Goal: Book appointment/travel/reservation

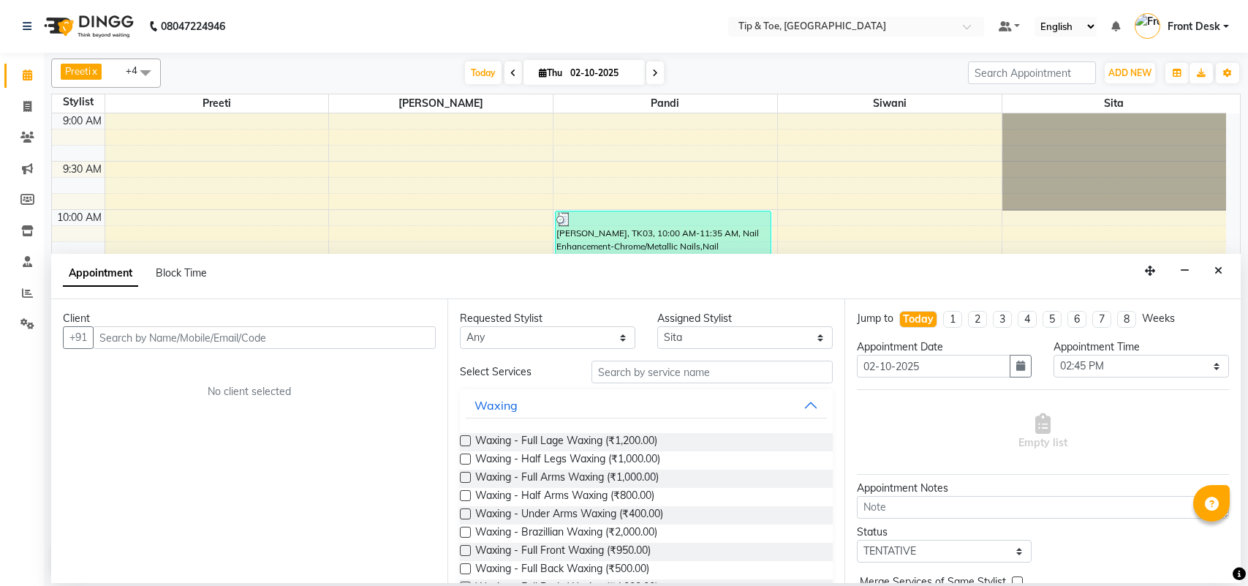
select select "93490"
select select "885"
select select "tentative"
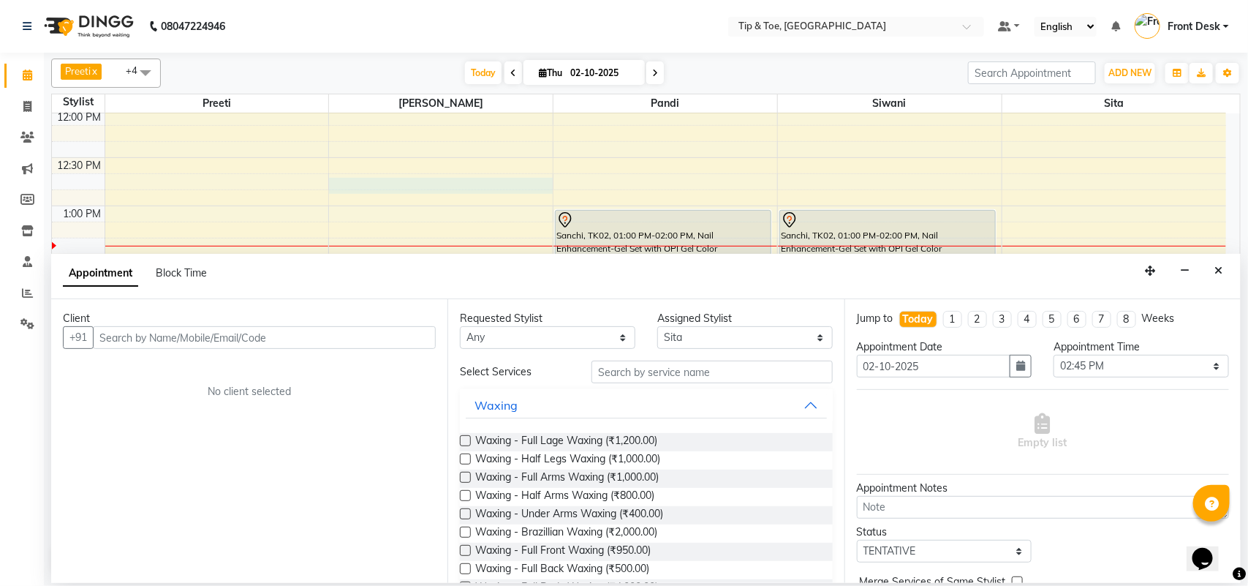
click at [539, 184] on div "9:00 AM 9:30 AM 10:00 AM 10:30 AM 11:00 AM 11:30 AM 12:00 PM 12:30 PM 1:00 PM 1…" at bounding box center [639, 495] width 1175 height 1351
click at [1221, 279] on button "Close" at bounding box center [1218, 271] width 21 height 23
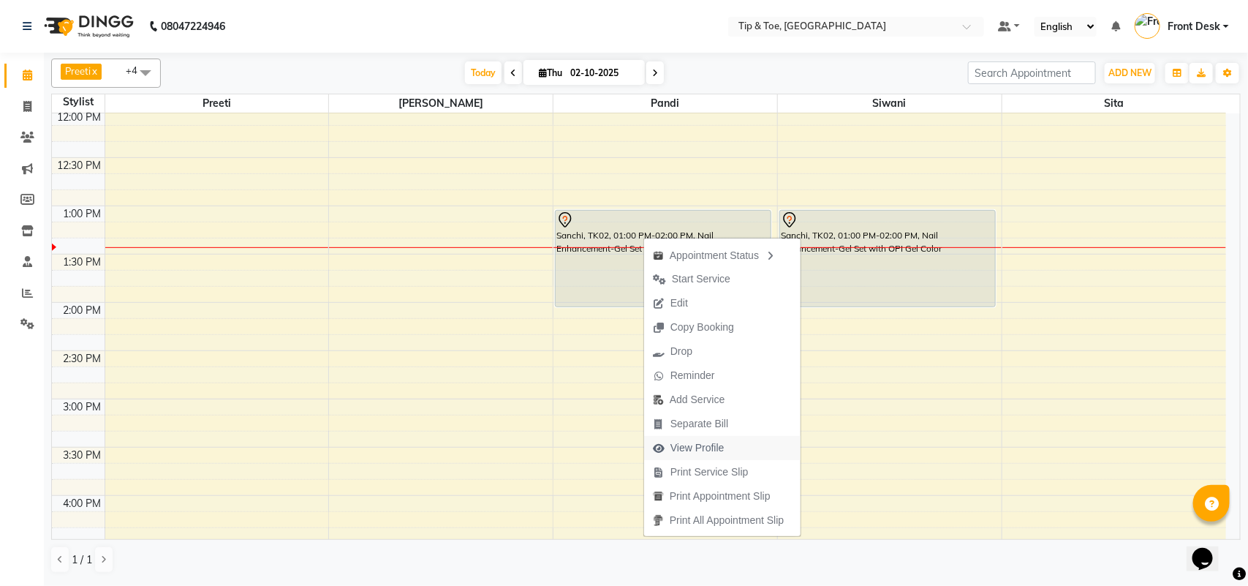
click at [701, 447] on span "View Profile" at bounding box center [698, 447] width 54 height 15
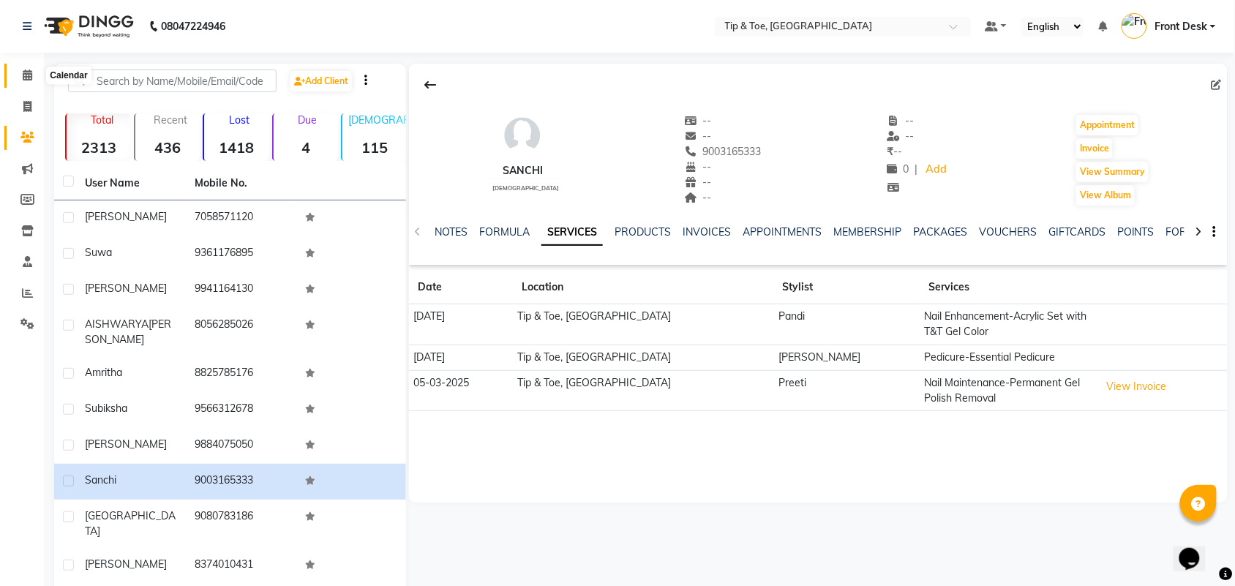
click at [24, 71] on icon at bounding box center [28, 74] width 10 height 11
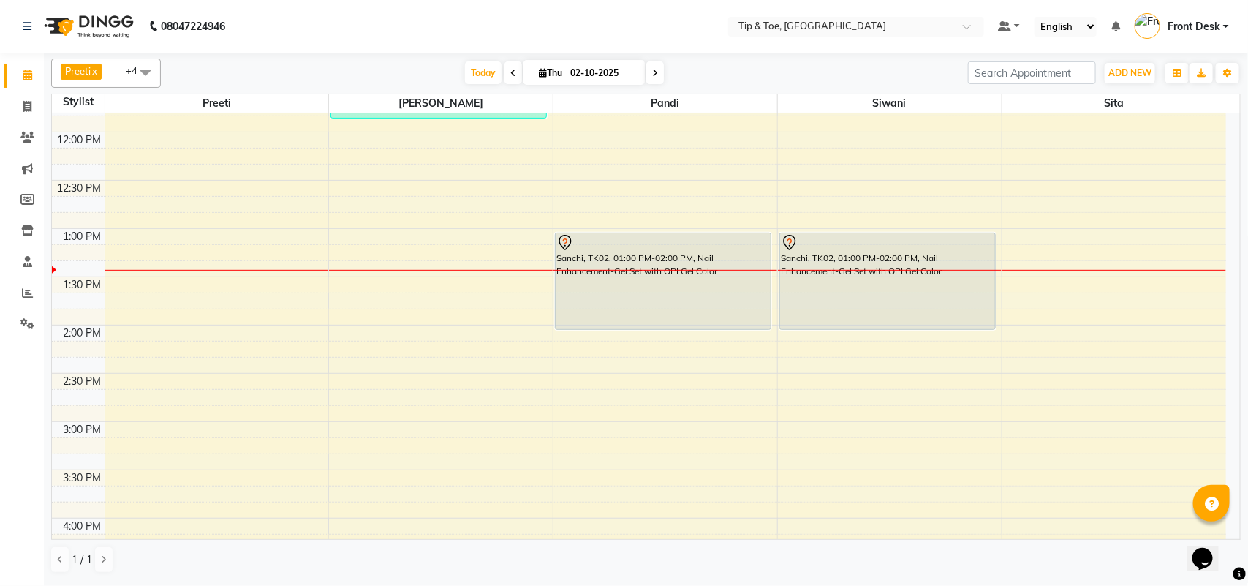
scroll to position [274, 0]
click at [651, 342] on div "9:00 AM 9:30 AM 10:00 AM 10:30 AM 11:00 AM 11:30 AM 12:00 PM 12:30 PM 1:00 PM 1…" at bounding box center [639, 514] width 1175 height 1351
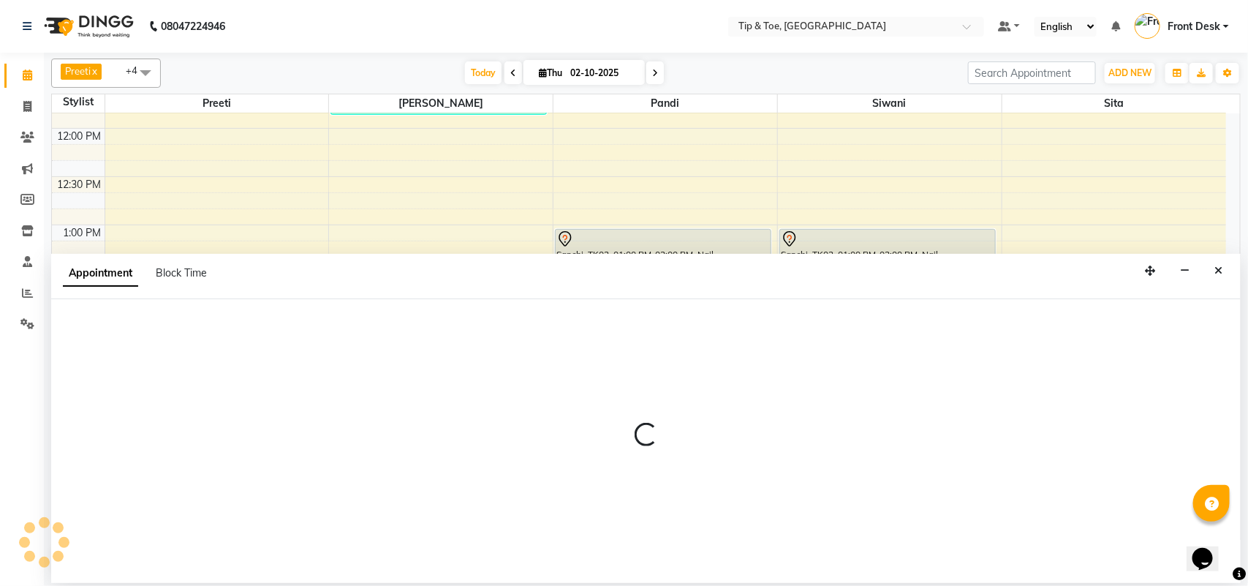
select select "39912"
select select "840"
select select "tentative"
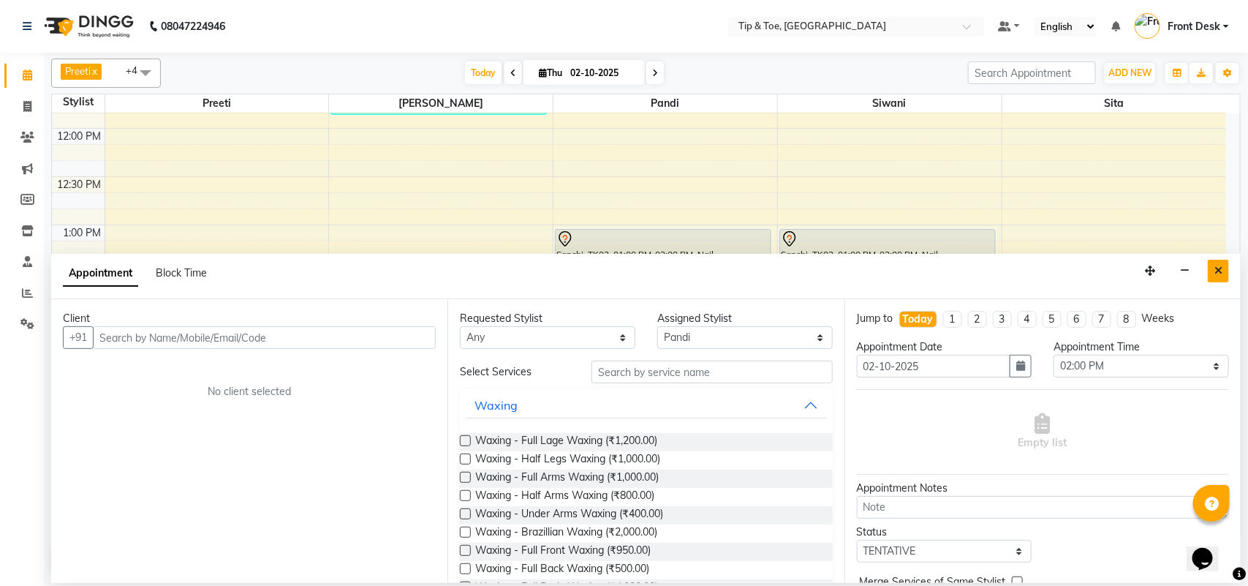
click at [1219, 271] on icon "Close" at bounding box center [1219, 270] width 8 height 10
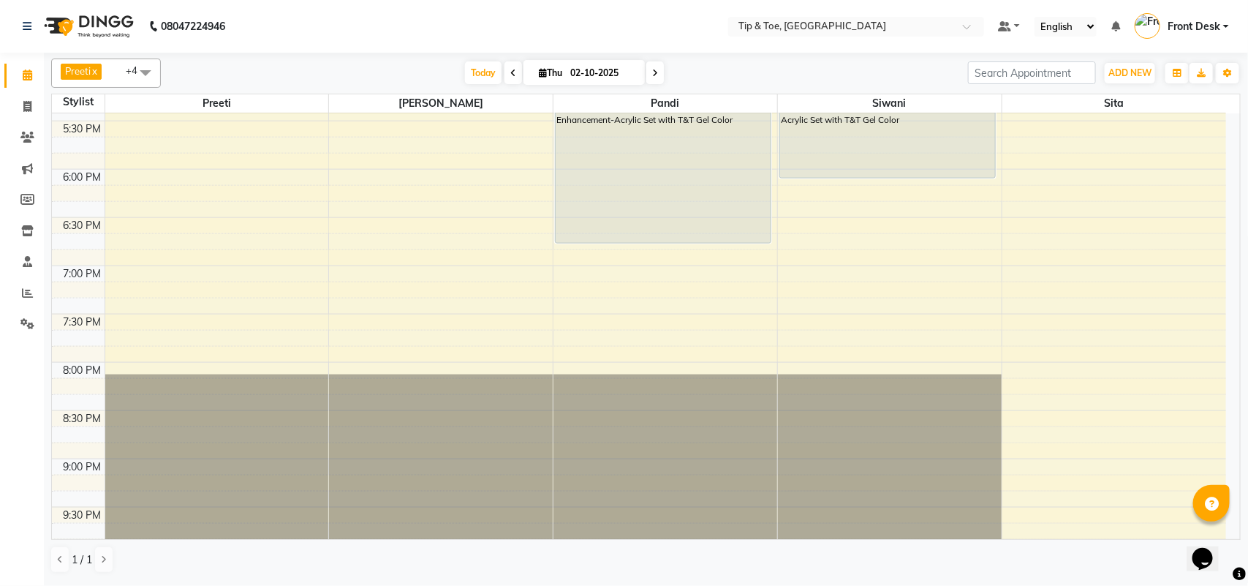
scroll to position [823, 0]
